Goal: Task Accomplishment & Management: Use online tool/utility

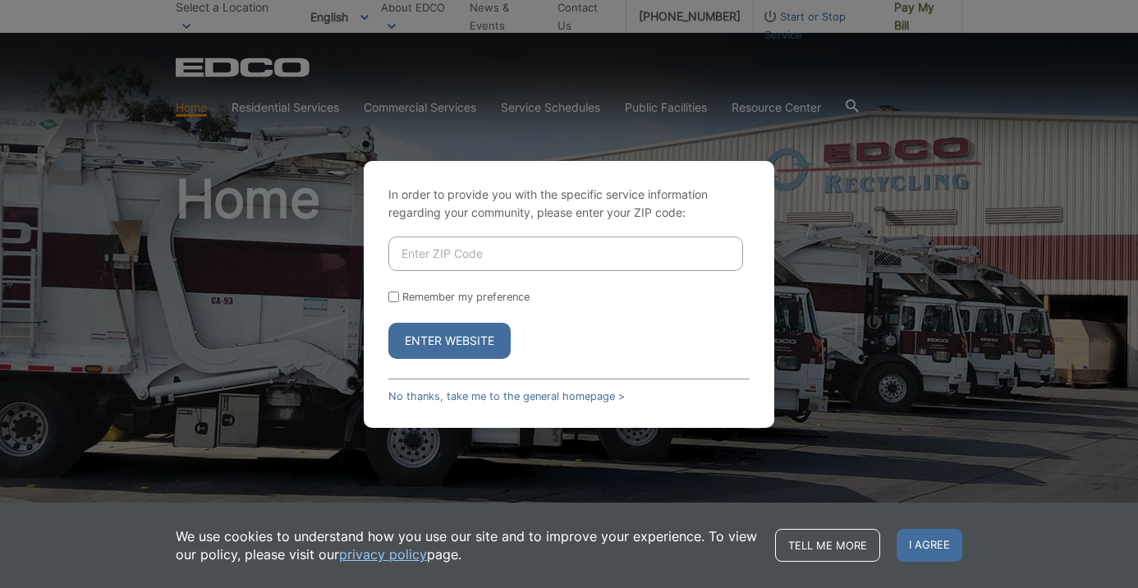
click at [463, 252] on input "Enter ZIP Code" at bounding box center [565, 253] width 355 height 34
type input "92037"
click at [390, 300] on input "Remember my preference" at bounding box center [393, 296] width 11 height 11
checkbox input "true"
click at [428, 343] on button "Enter Website" at bounding box center [449, 341] width 122 height 36
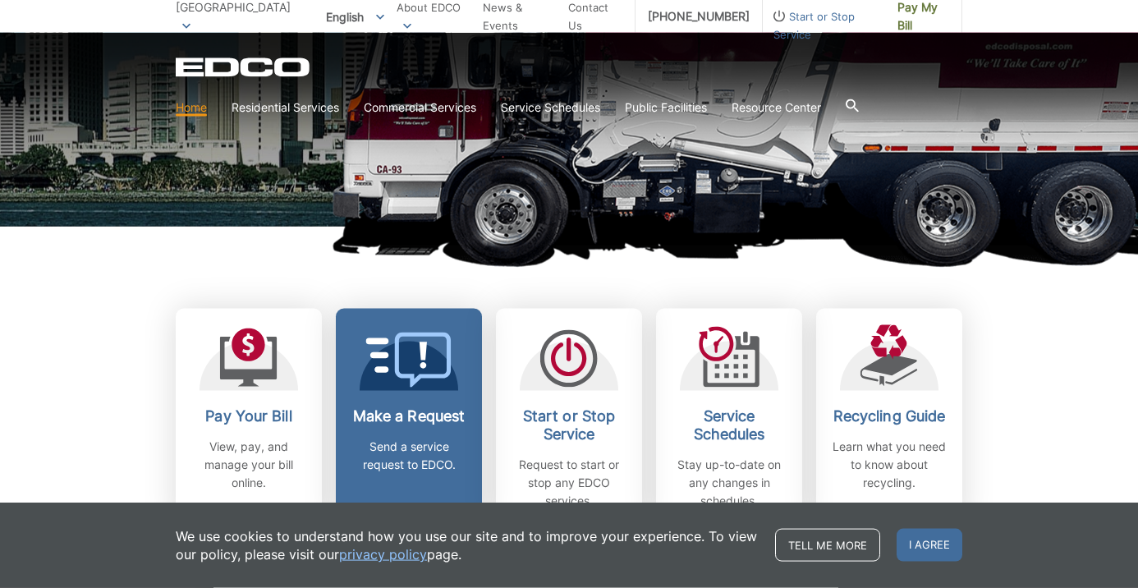
scroll to position [419, 0]
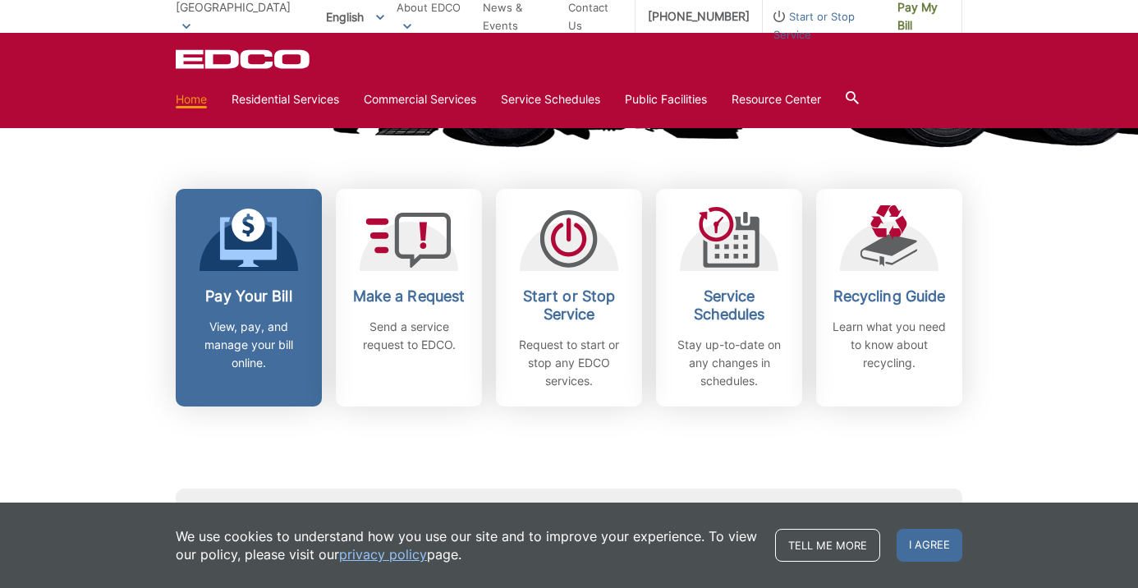
click at [233, 304] on h2 "Pay Your Bill" at bounding box center [248, 296] width 121 height 18
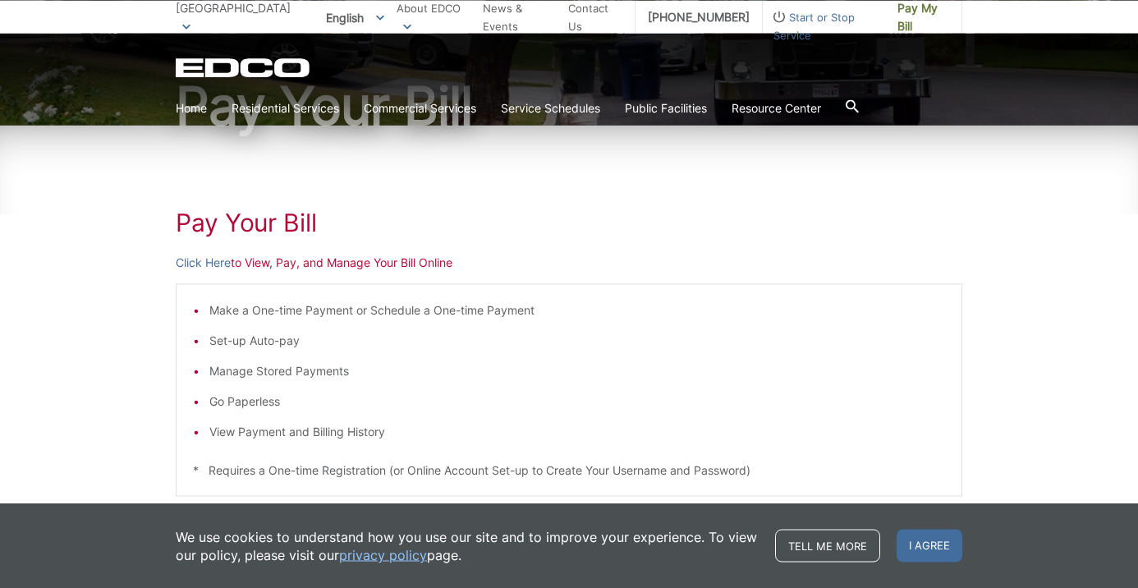
scroll to position [251, 0]
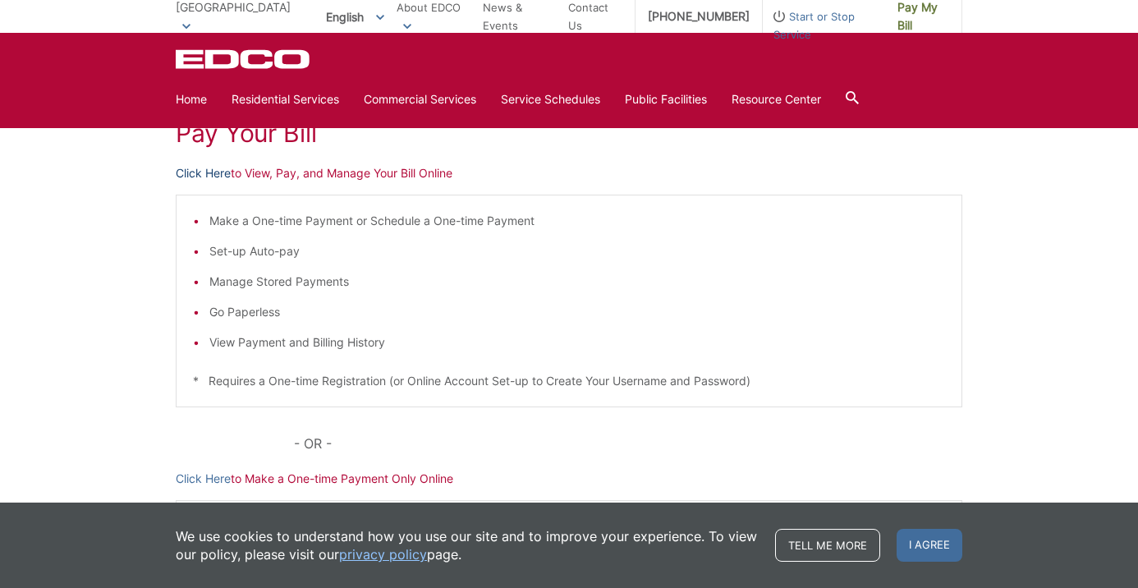
click at [209, 167] on link "Click Here" at bounding box center [203, 173] width 55 height 18
